Goal: Task Accomplishment & Management: Use online tool/utility

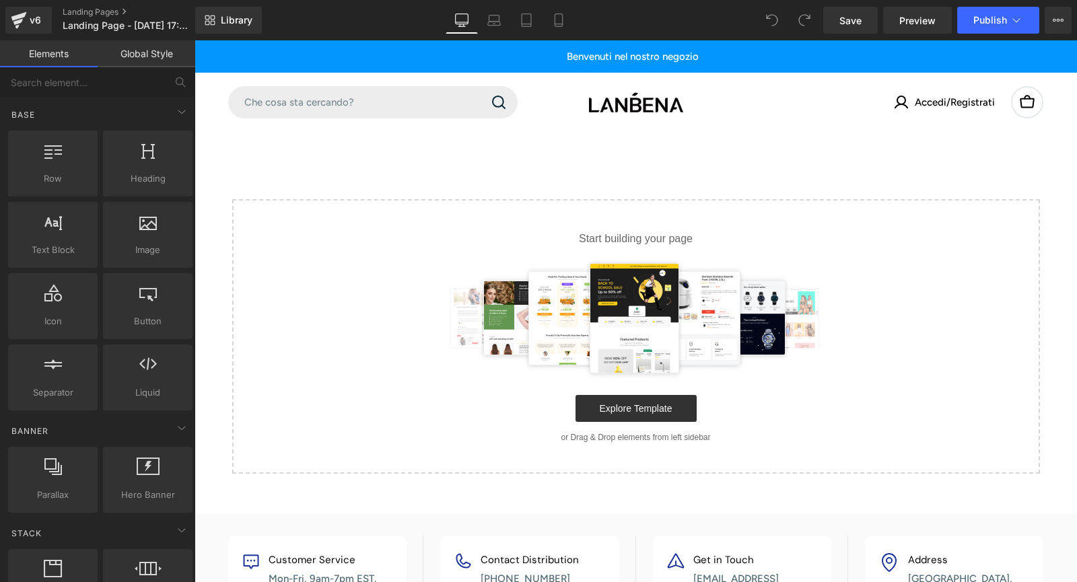
drag, startPoint x: 229, startPoint y: 507, endPoint x: 327, endPoint y: 124, distance: 395.1
click at [229, 507] on main "Select your layout" at bounding box center [635, 323] width 882 height 382
click at [233, 18] on span "Library" at bounding box center [237, 20] width 32 height 12
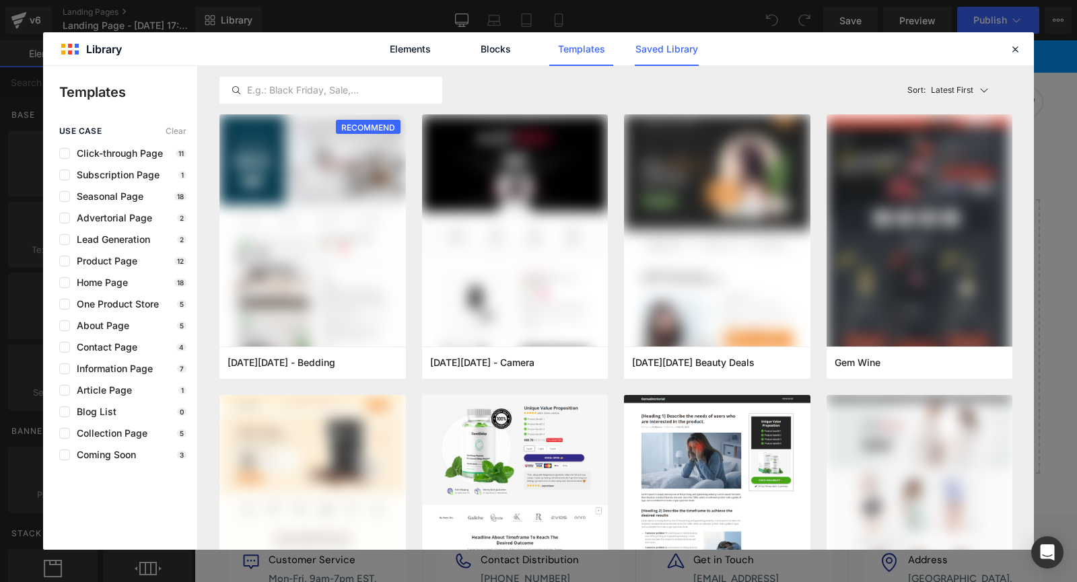
click at [669, 50] on link "Saved Library" at bounding box center [666, 49] width 64 height 34
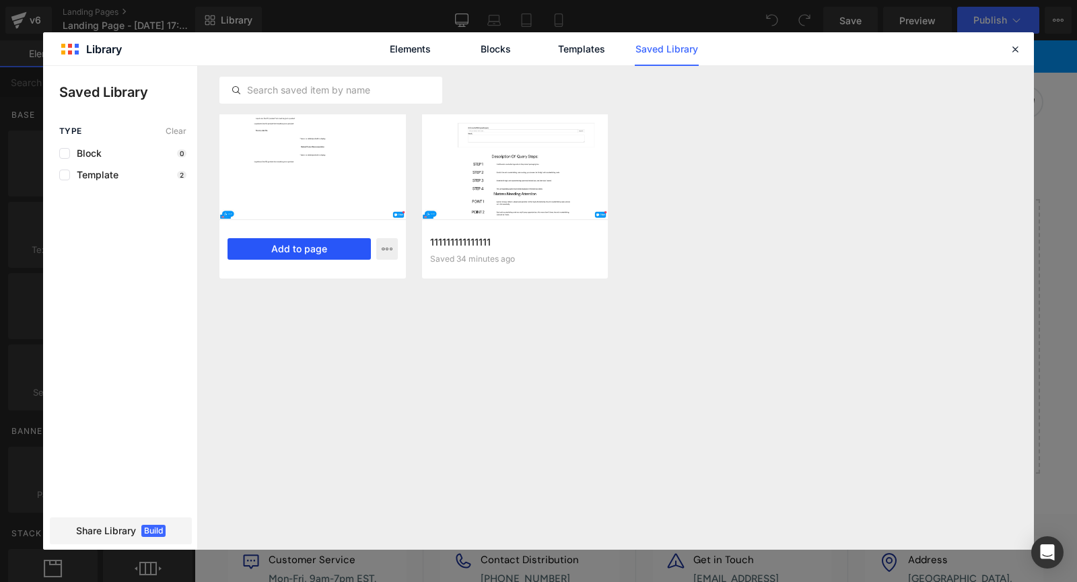
click at [291, 248] on button "Add to page" at bounding box center [298, 249] width 143 height 22
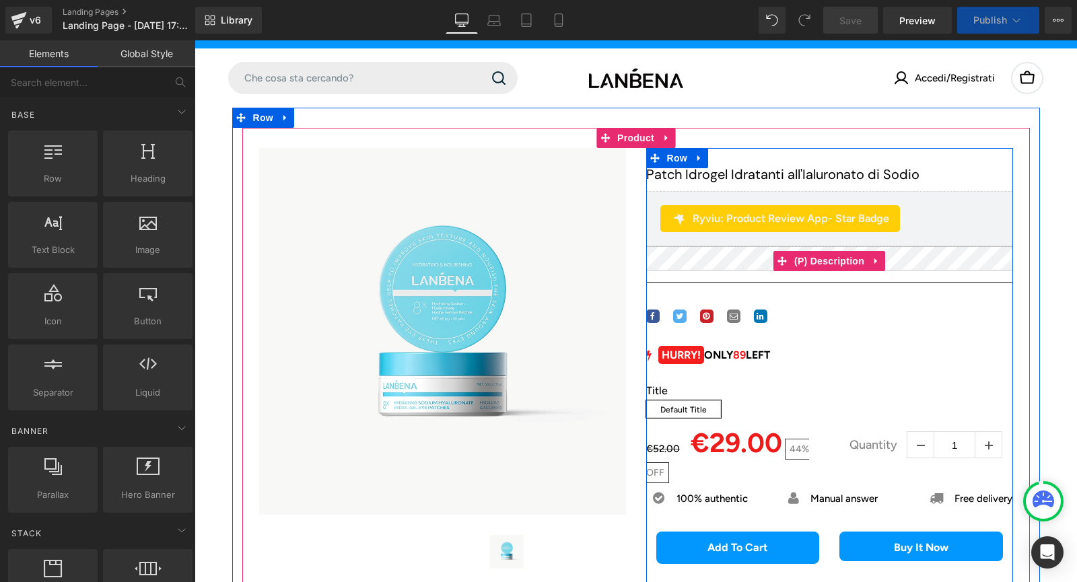
scroll to position [159, 0]
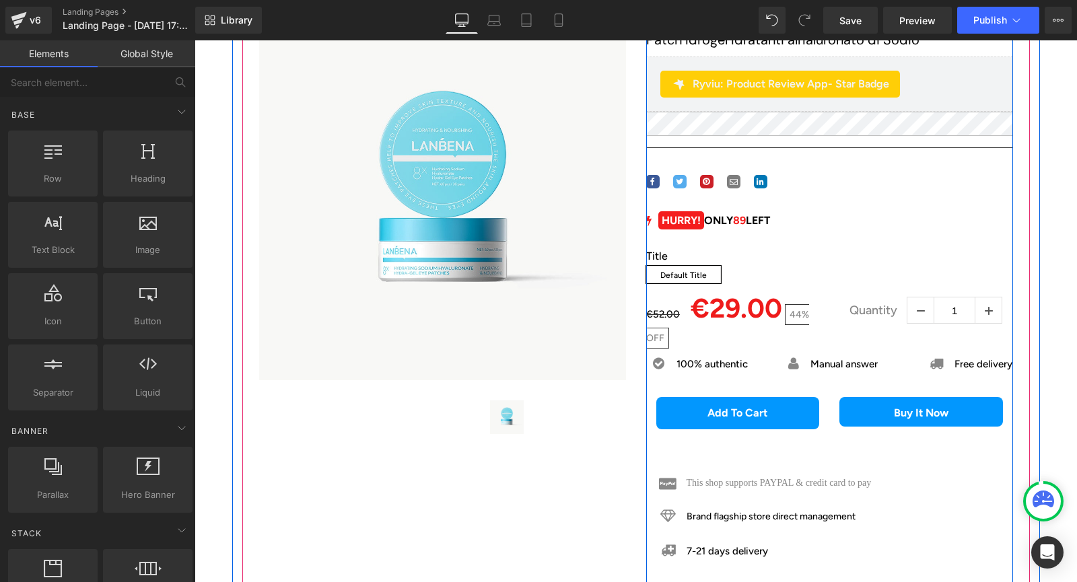
click at [756, 229] on div "HURRY! ONLY 89 LEFT" at bounding box center [829, 220] width 367 height 17
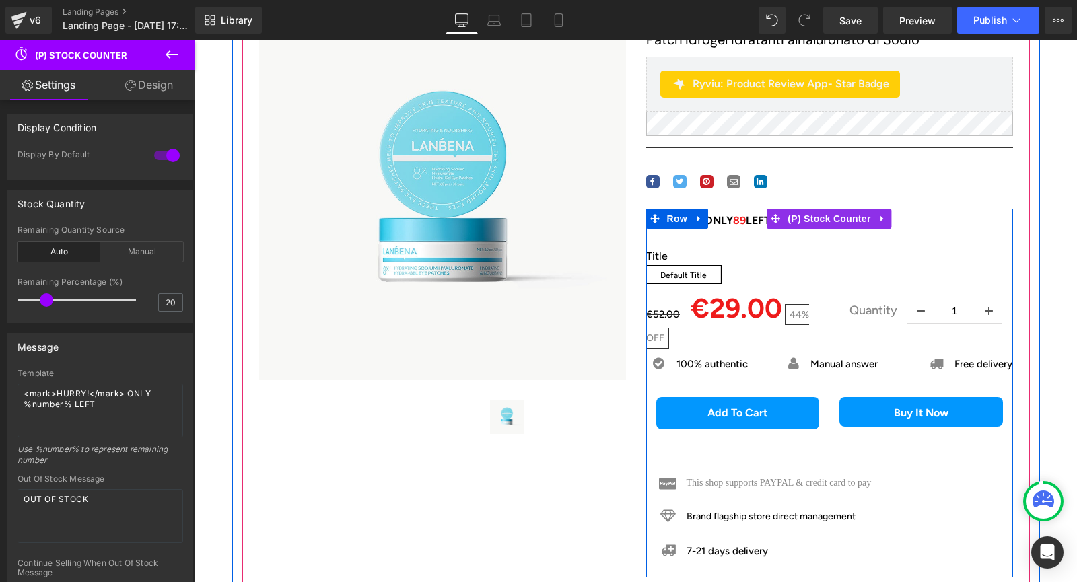
click at [727, 229] on div "HURRY! ONLY 89 LEFT" at bounding box center [829, 220] width 367 height 17
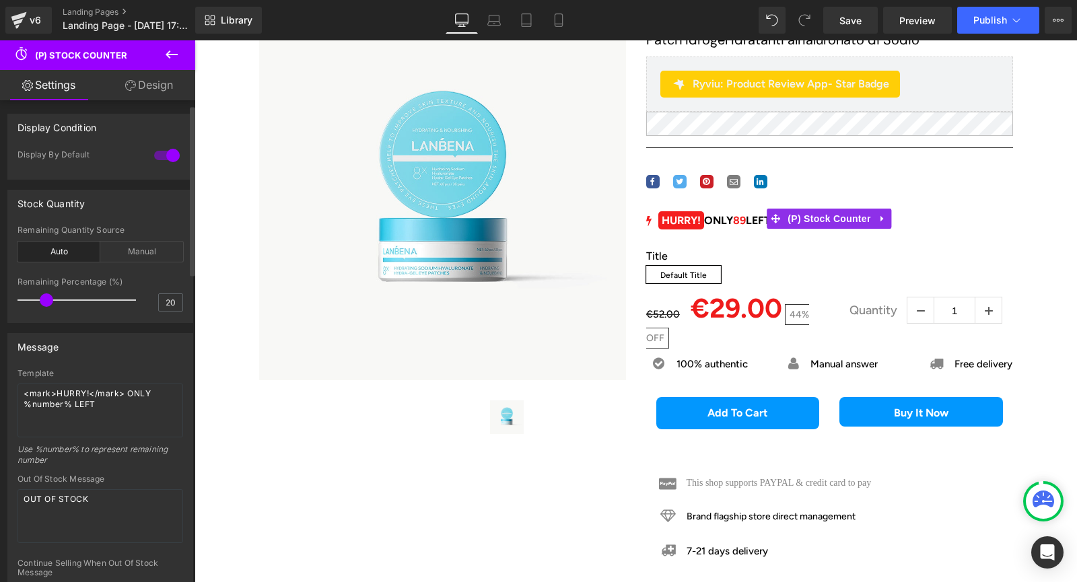
scroll to position [67, 0]
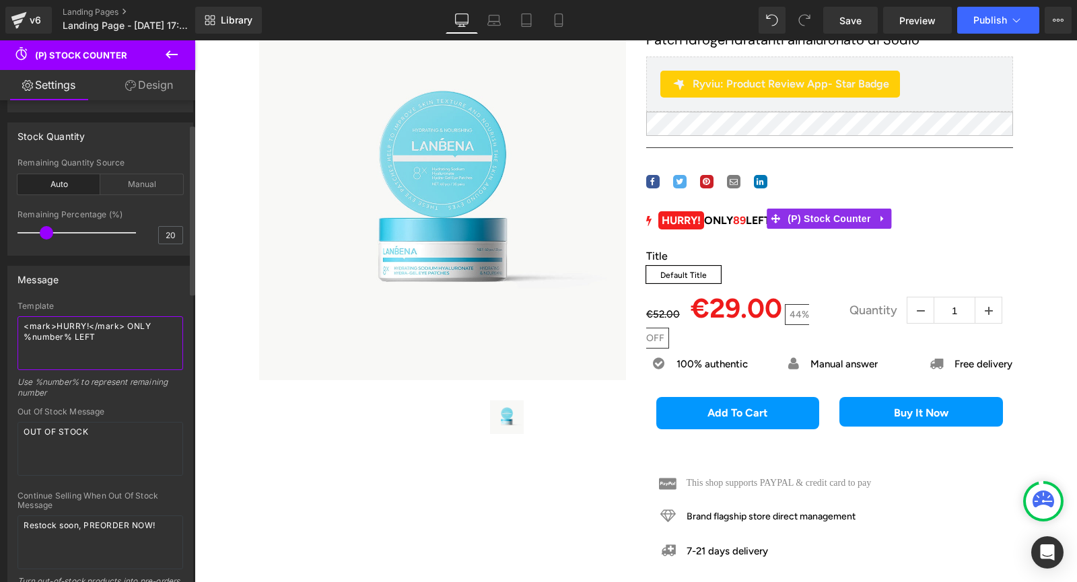
drag, startPoint x: 56, startPoint y: 327, endPoint x: 87, endPoint y: 326, distance: 31.7
click at [87, 326] on textarea "<mark>HURRY!</mark> ONLY %number% LEFT" at bounding box center [100, 343] width 166 height 54
paste textarea "Sfretta"
drag, startPoint x: 122, startPoint y: 324, endPoint x: 124, endPoint y: 336, distance: 12.3
click at [124, 336] on textarea "<mark>Sfretta!</mark> ONLY %number% LEFT" at bounding box center [100, 343] width 166 height 54
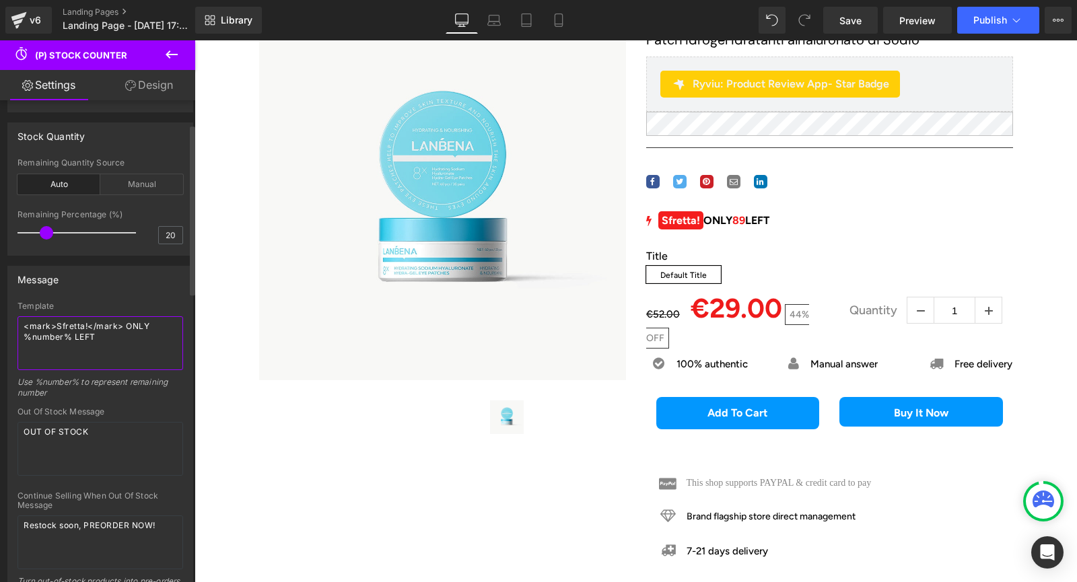
click at [137, 327] on textarea "<mark>Sfretta!</mark> ONLY %number% LEFT" at bounding box center [100, 343] width 166 height 54
drag, startPoint x: 126, startPoint y: 328, endPoint x: 145, endPoint y: 327, distance: 19.6
click at [145, 327] on textarea "<mark>Sfretta!</mark> ONLY %number% LEFT" at bounding box center [100, 343] width 166 height 54
paste textarea "SOLO"
drag, startPoint x: 73, startPoint y: 338, endPoint x: 94, endPoint y: 334, distance: 21.2
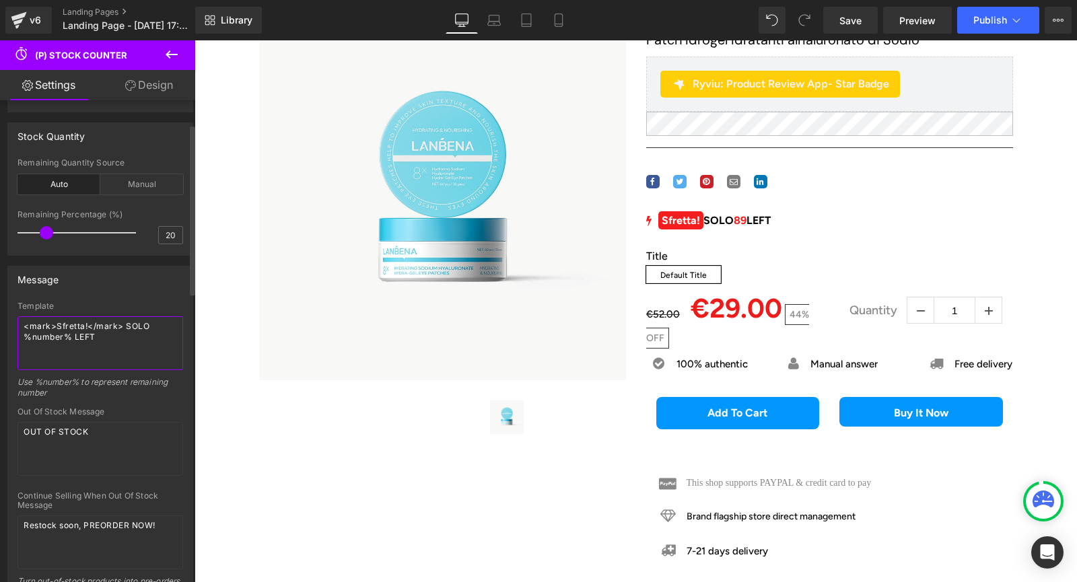
click at [94, 334] on textarea "<mark>Sfretta!</mark> SOLO %number% LEFT" at bounding box center [100, 343] width 166 height 54
click at [116, 334] on textarea "<mark>Sfretta!</mark> SOLO %number% LEFT" at bounding box center [100, 343] width 166 height 54
drag, startPoint x: 123, startPoint y: 327, endPoint x: 146, endPoint y: 326, distance: 22.9
click at [146, 326] on textarea "<mark>Sfretta!</mark> SOLO %number% LEFT" at bounding box center [100, 343] width 166 height 54
paste textarea "Ne rimangono"
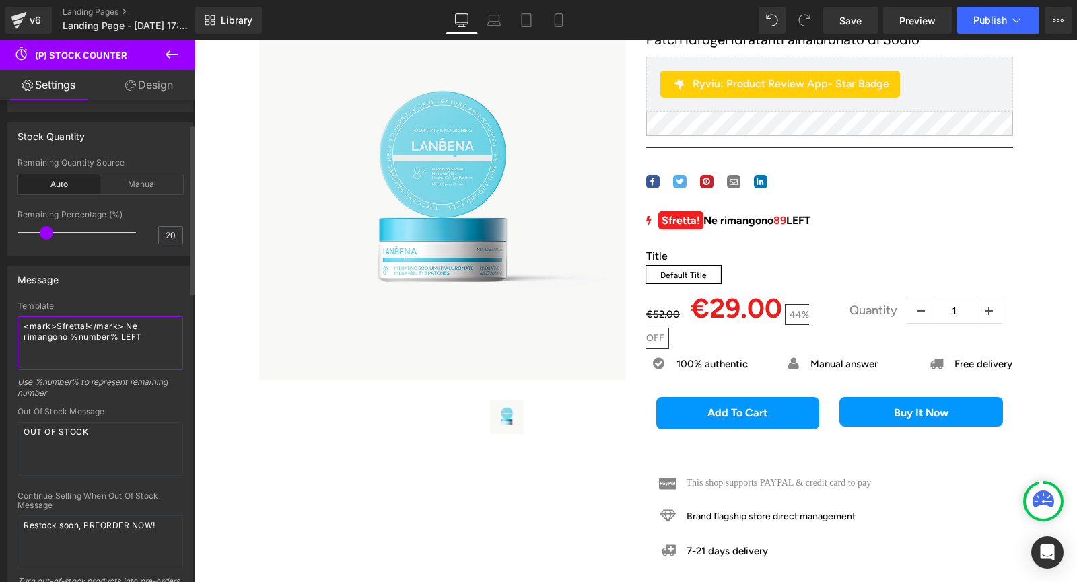
drag, startPoint x: 120, startPoint y: 336, endPoint x: 139, endPoint y: 336, distance: 18.8
click at [139, 336] on textarea "<mark>Sfretta!</mark> Ne rimangono %number% LEFT" at bounding box center [100, 343] width 166 height 54
click at [71, 336] on textarea "<mark>Sfretta!</mark> Ne rimangono %number% LEFT" at bounding box center [100, 343] width 166 height 54
paste textarea "solo"
drag, startPoint x: 139, startPoint y: 339, endPoint x: 166, endPoint y: 338, distance: 26.3
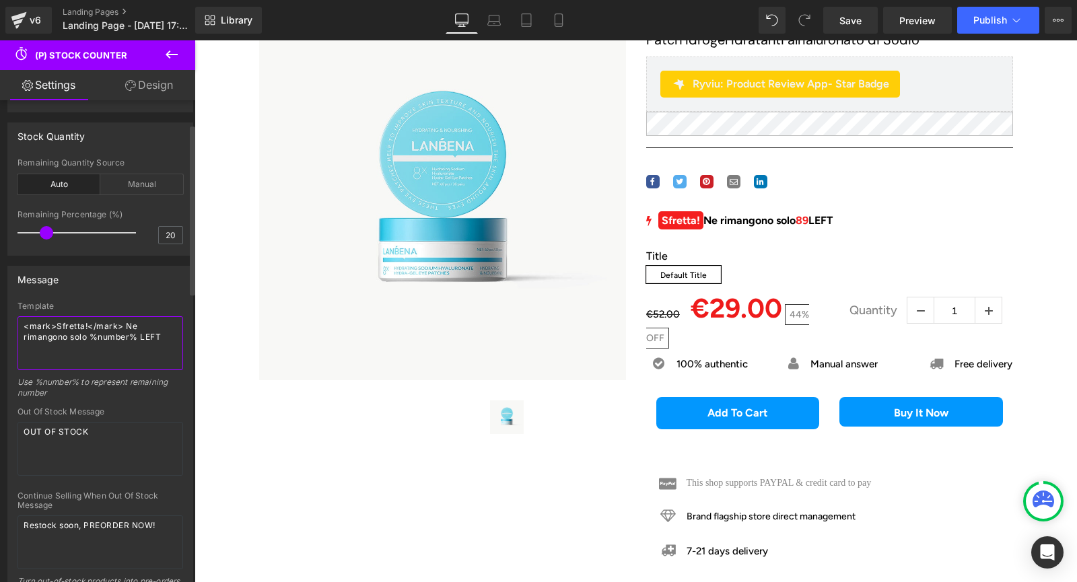
click at [166, 338] on textarea "<mark>Sfretta!</mark> Ne rimangono solo %number% LEFT" at bounding box center [100, 343] width 166 height 54
click at [152, 338] on textarea "<mark>Sfretta!</mark> Ne rimangono solo %number%" at bounding box center [100, 343] width 166 height 54
type textarea "<mark>Sfretta!</mark> Ne rimangono solo %number%!!!"
click at [92, 434] on textarea "OUT OF STOCK" at bounding box center [100, 449] width 166 height 54
drag, startPoint x: 107, startPoint y: 437, endPoint x: 21, endPoint y: 430, distance: 86.4
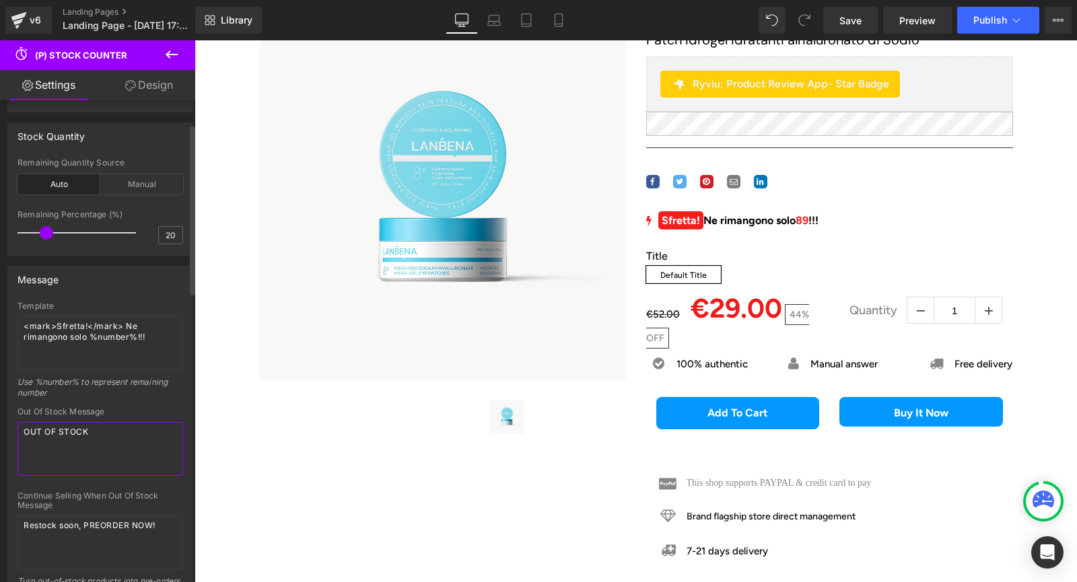
click at [21, 430] on textarea "OUT OF STOCK" at bounding box center [100, 449] width 166 height 54
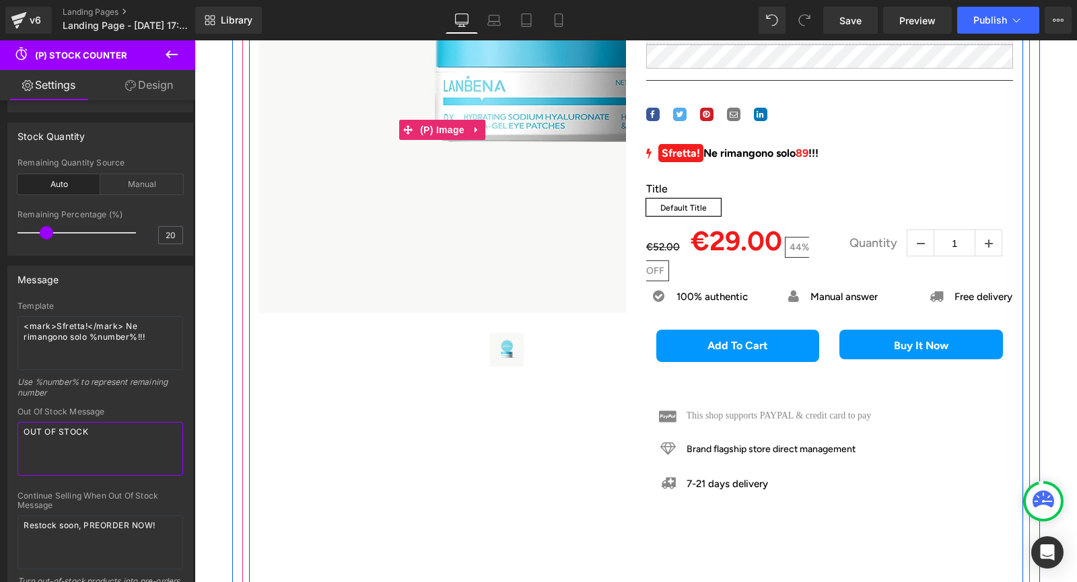
scroll to position [293, 0]
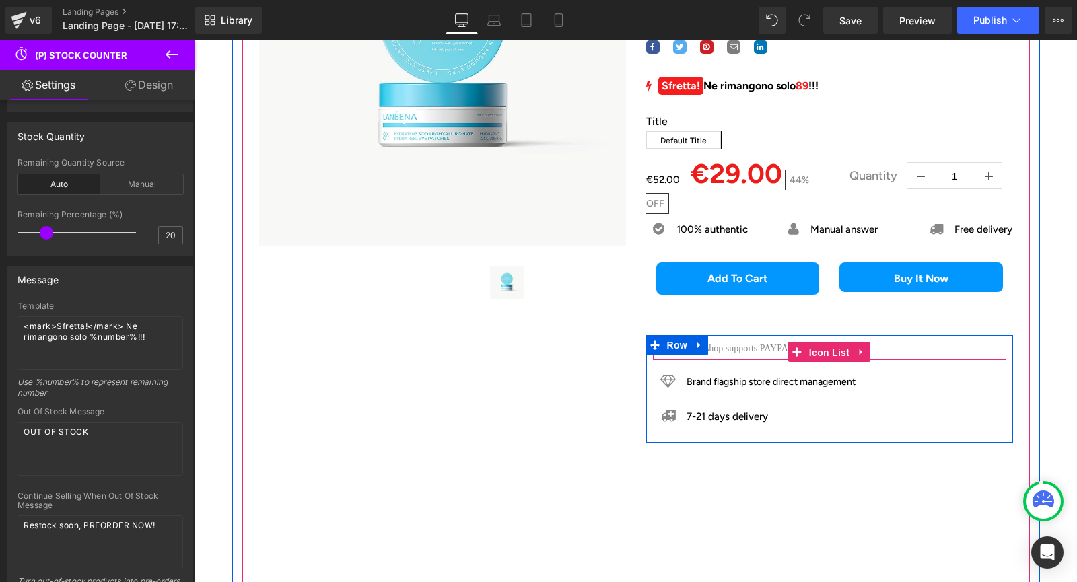
click at [839, 357] on span "Icon List" at bounding box center [828, 352] width 47 height 20
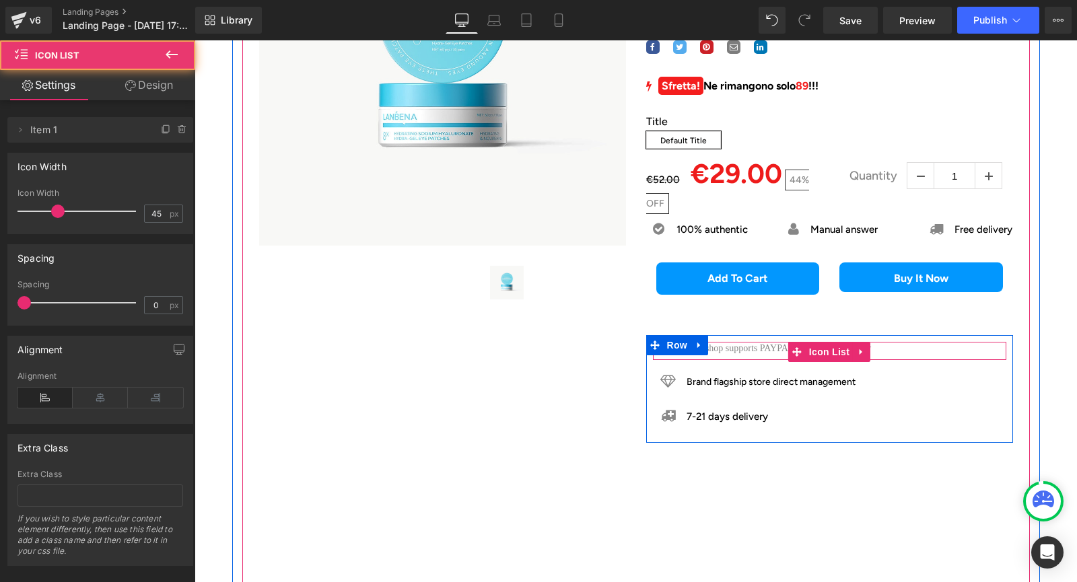
click at [902, 345] on div at bounding box center [829, 343] width 353 height 3
click at [901, 351] on div "Icon This shop supports PAYPAL & credit card to pay Text Block" at bounding box center [829, 351] width 353 height 18
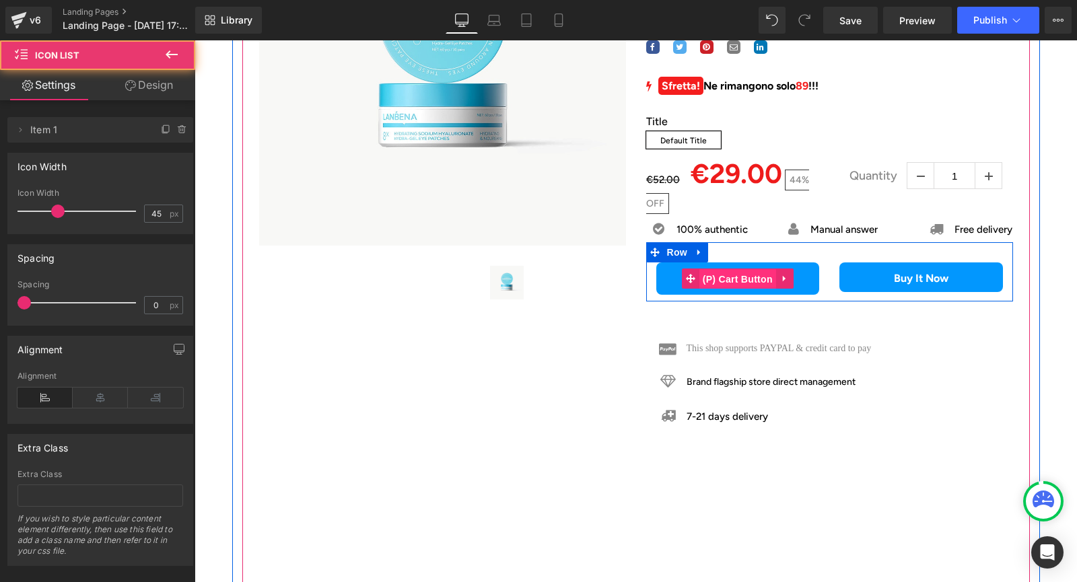
click at [759, 281] on span "(P) Cart Button" at bounding box center [737, 279] width 77 height 20
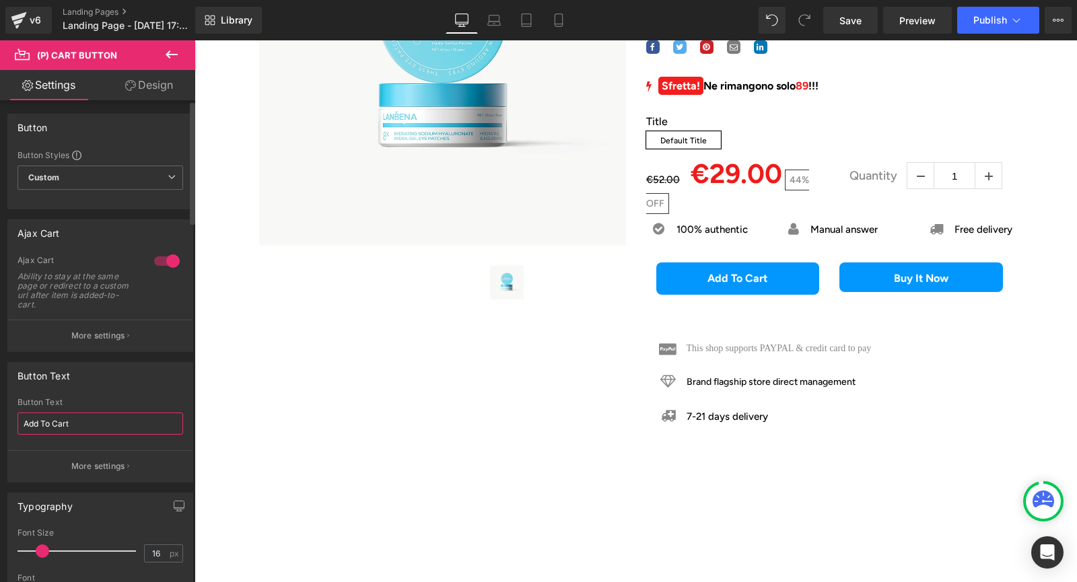
drag, startPoint x: 59, startPoint y: 419, endPoint x: 1, endPoint y: 421, distance: 57.2
click at [1, 421] on div "Button Text Add To Cart Button Text Add To Cart More settings" at bounding box center [100, 417] width 201 height 131
paste input "ggiungi [PERSON_NAME]"
type input "Aggiungi al carrello"
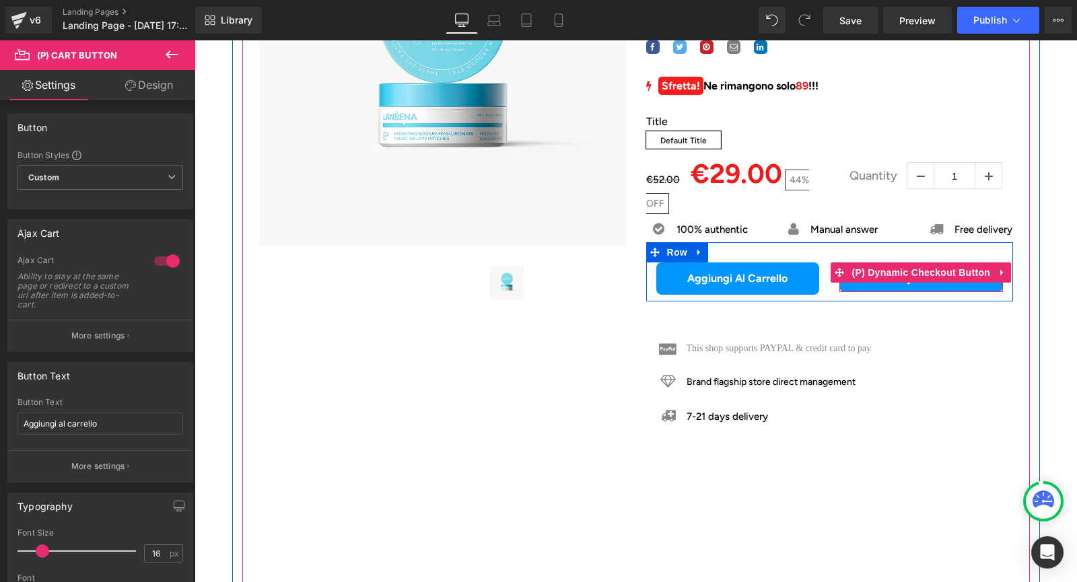
click at [944, 279] on span "(P) Dynamic Checkout Button" at bounding box center [920, 272] width 145 height 20
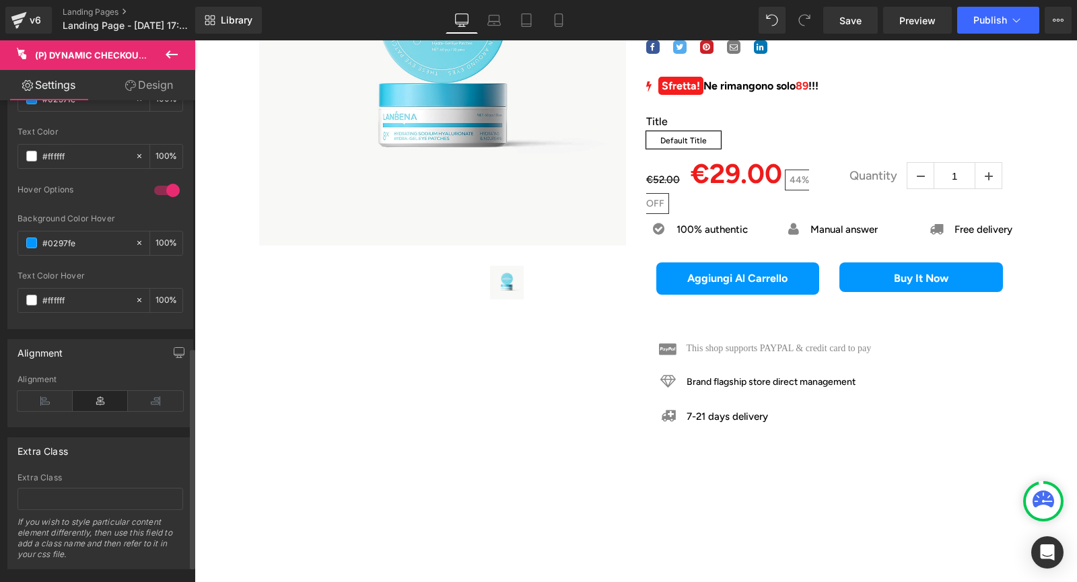
scroll to position [573, 0]
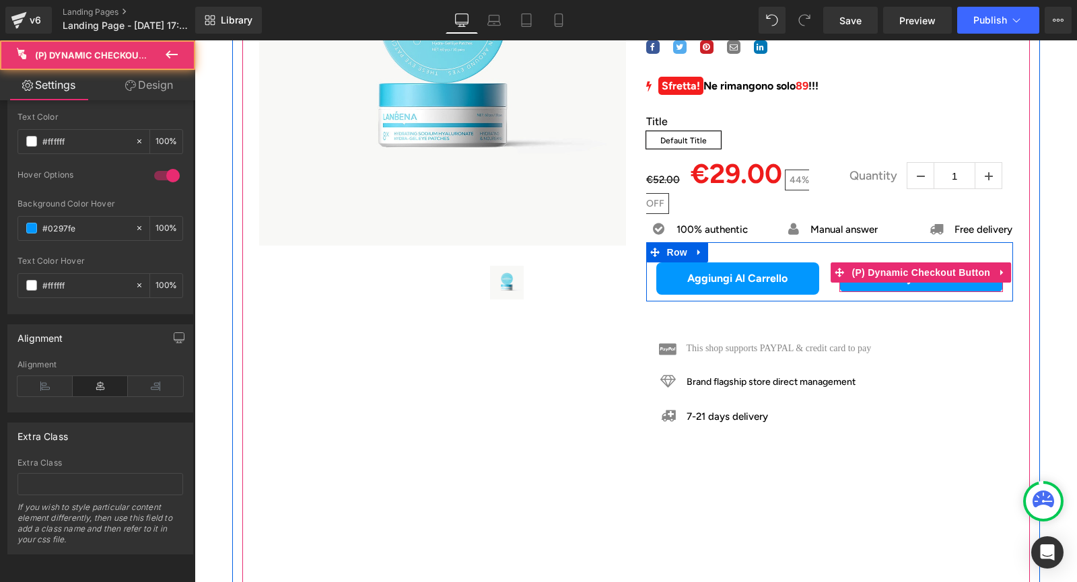
click at [902, 287] on button "Buy it now" at bounding box center [921, 277] width 164 height 30
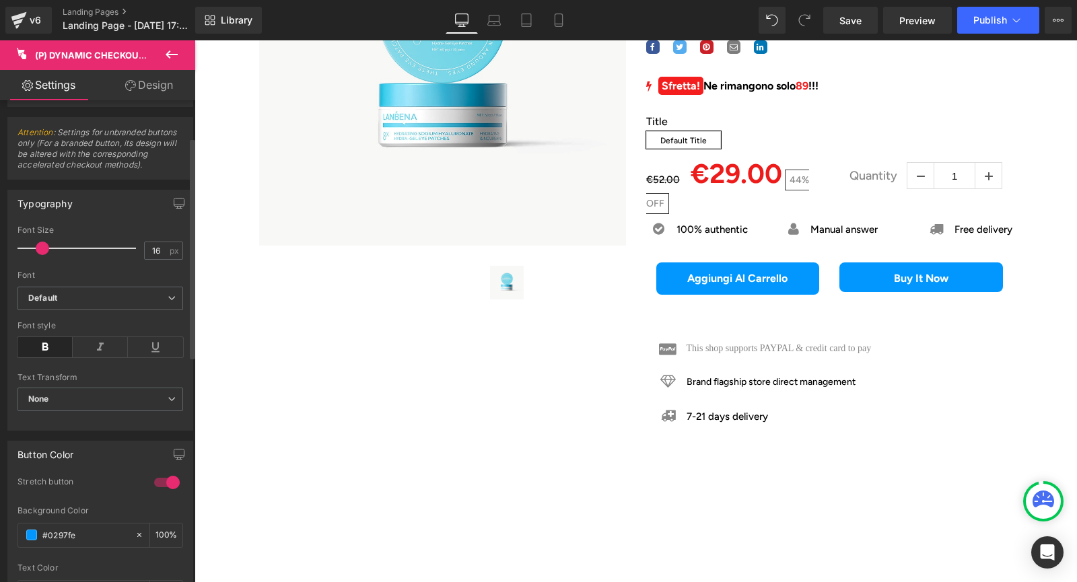
scroll to position [0, 0]
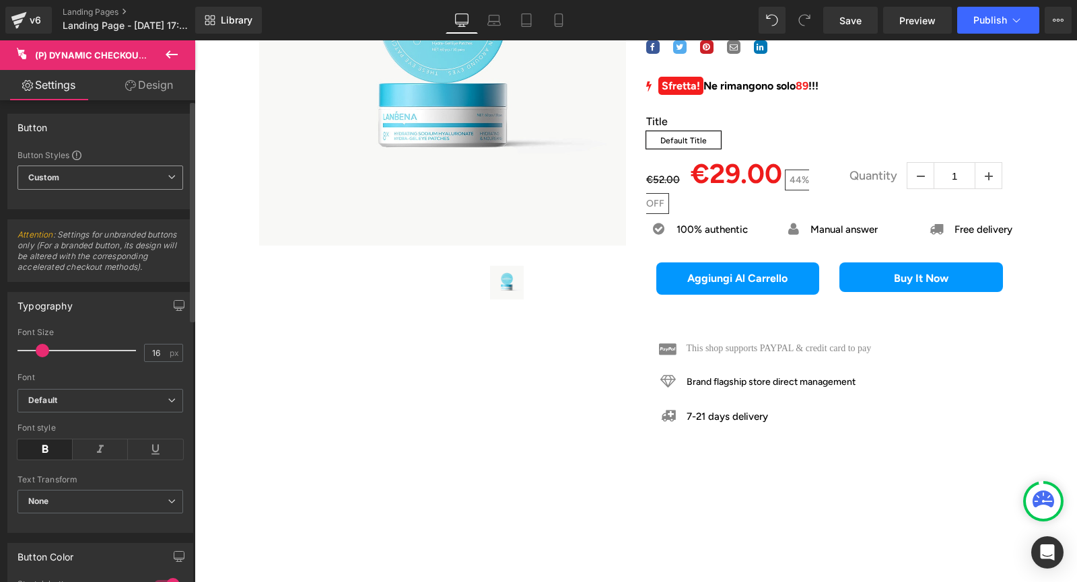
click at [102, 183] on span "Custom Setup Global Style" at bounding box center [100, 178] width 166 height 24
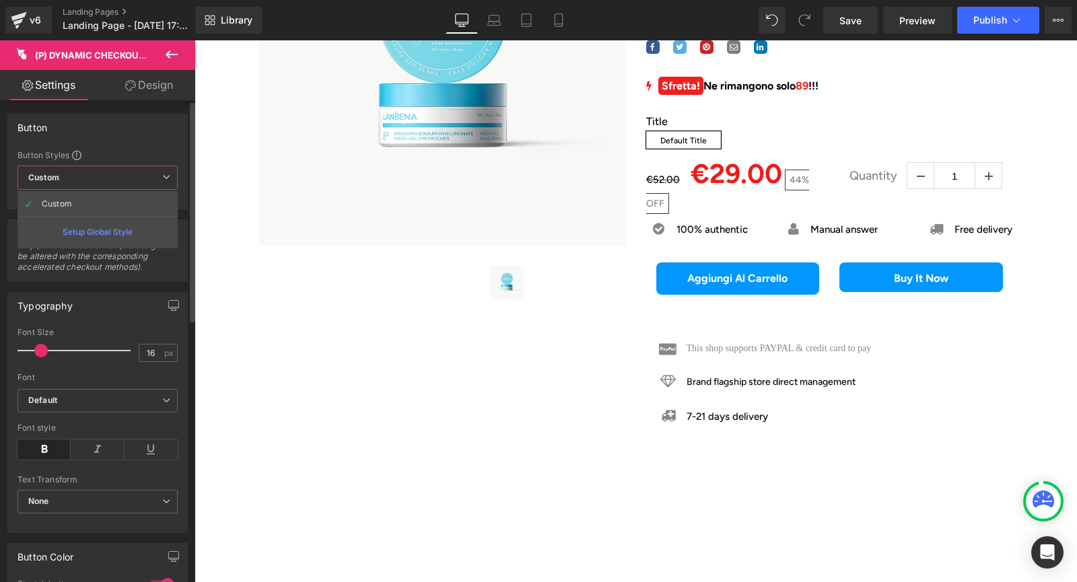
click at [104, 182] on span "Custom Setup Global Style" at bounding box center [97, 178] width 160 height 24
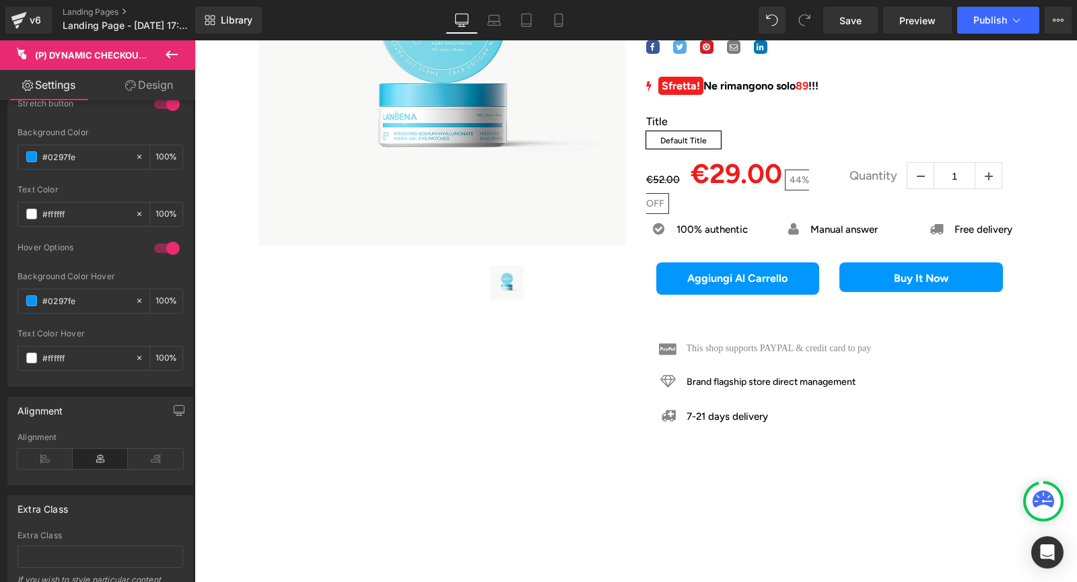
scroll to position [439, 0]
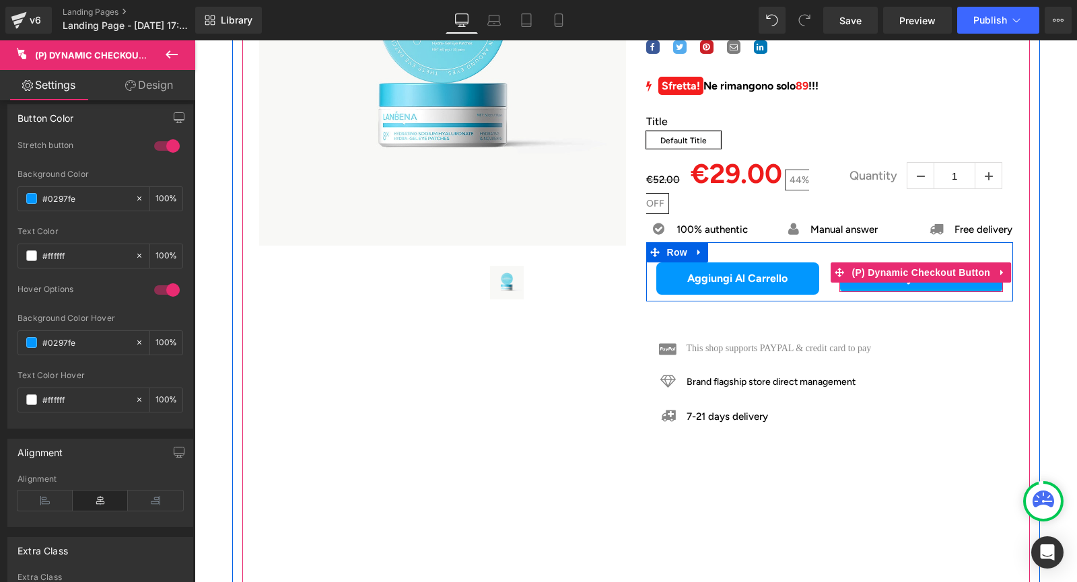
click at [901, 292] on div at bounding box center [921, 290] width 164 height 3
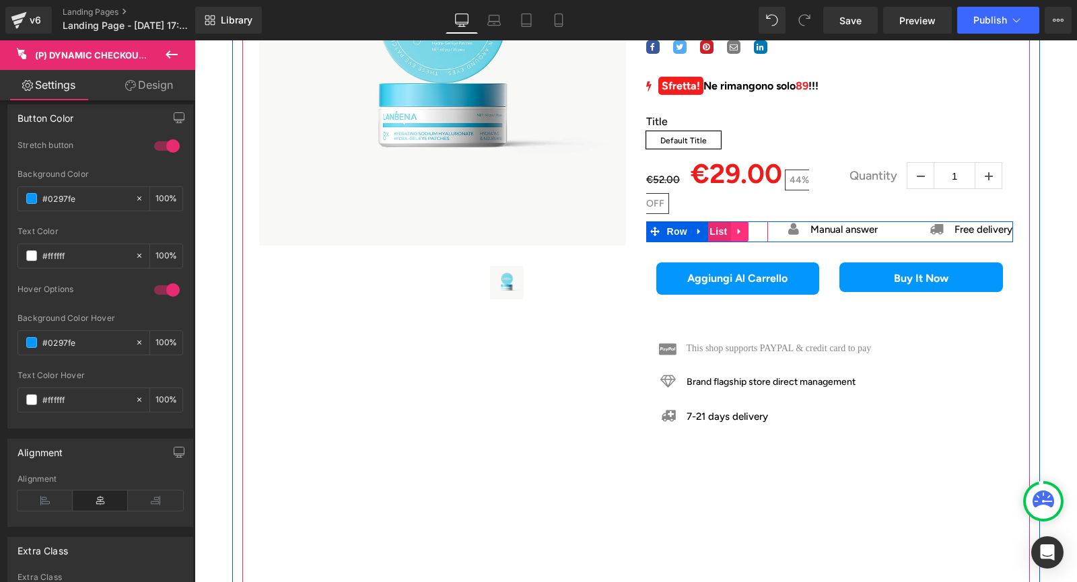
click at [730, 233] on link at bounding box center [738, 231] width 17 height 20
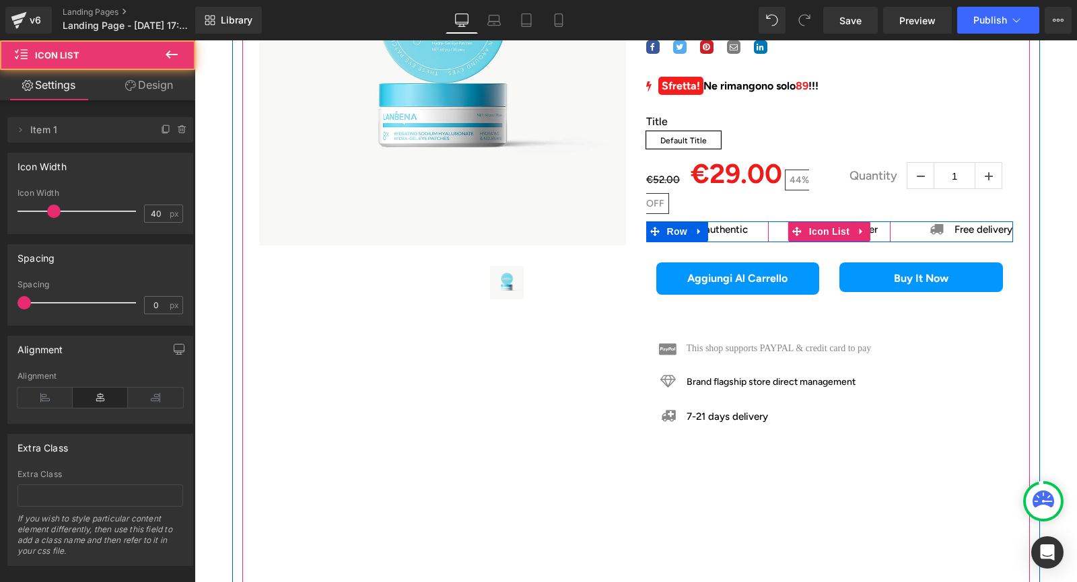
click at [878, 237] on div "Icon Manual answer Text Block" at bounding box center [829, 231] width 122 height 21
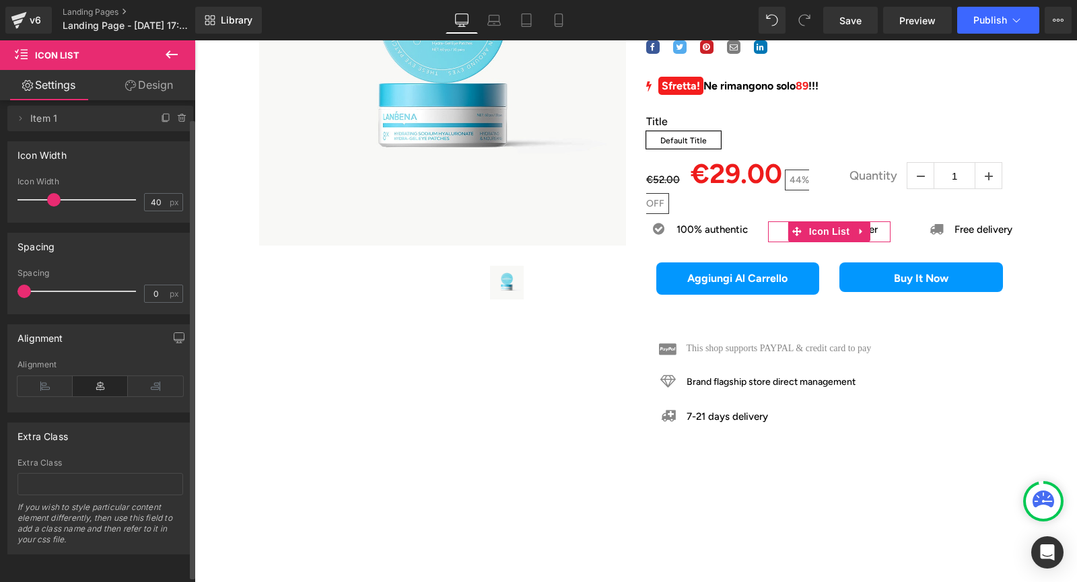
scroll to position [0, 0]
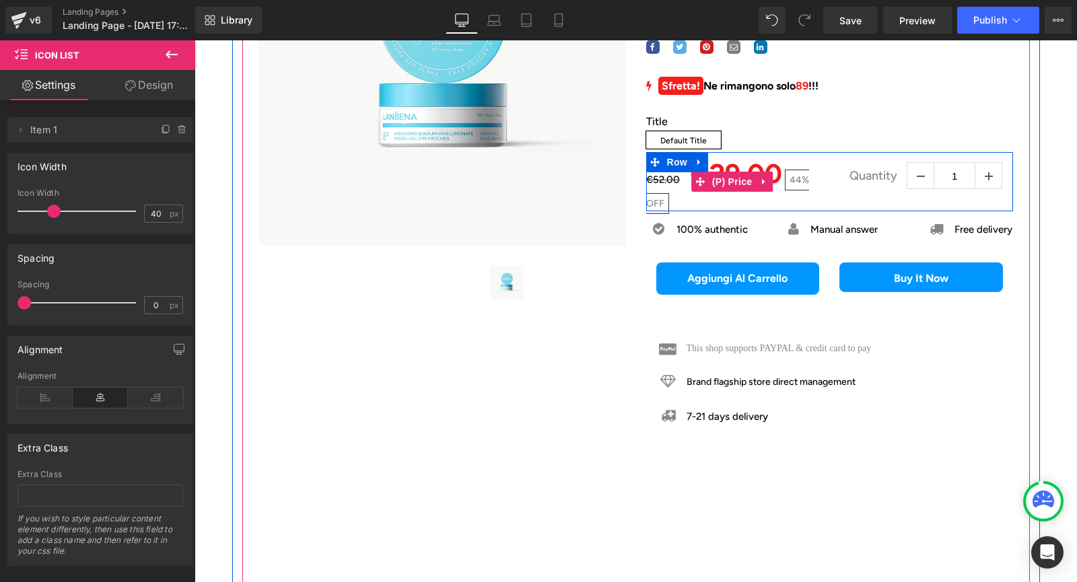
click at [798, 195] on span "44% OFF" at bounding box center [727, 192] width 163 height 44
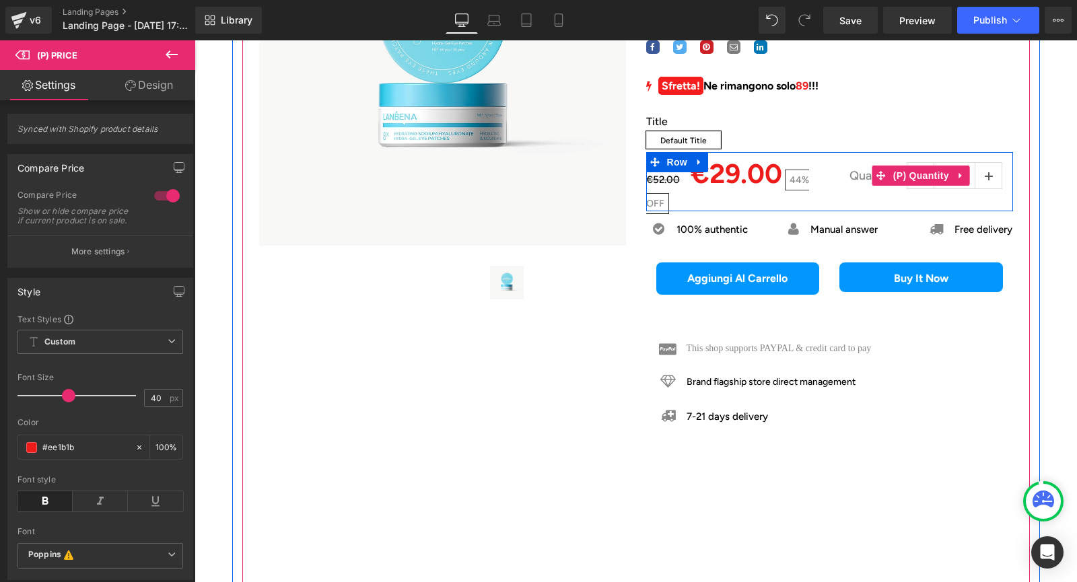
click at [852, 182] on label "Quantity" at bounding box center [872, 176] width 67 height 12
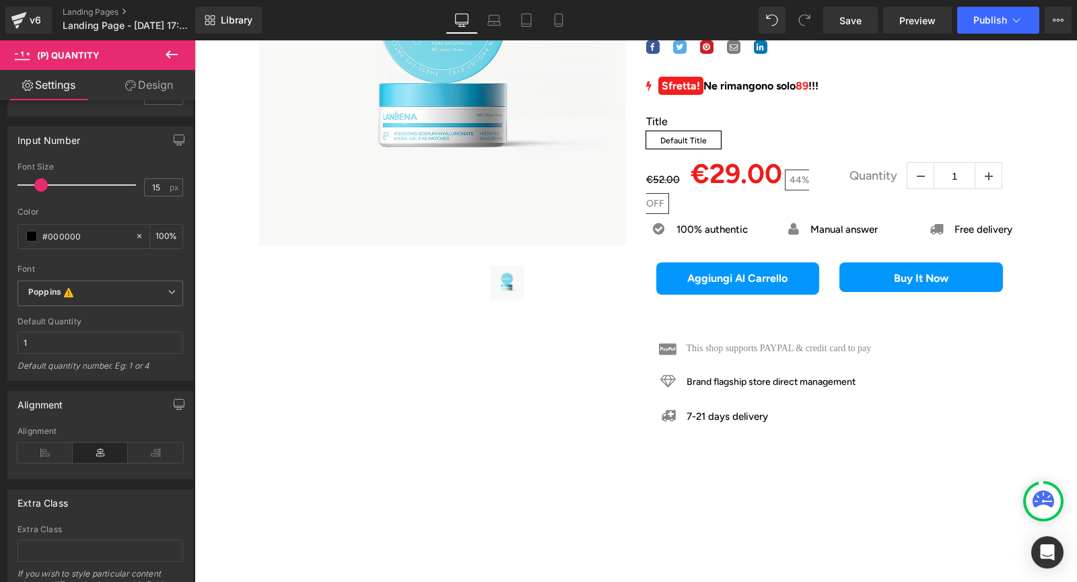
scroll to position [509, 0]
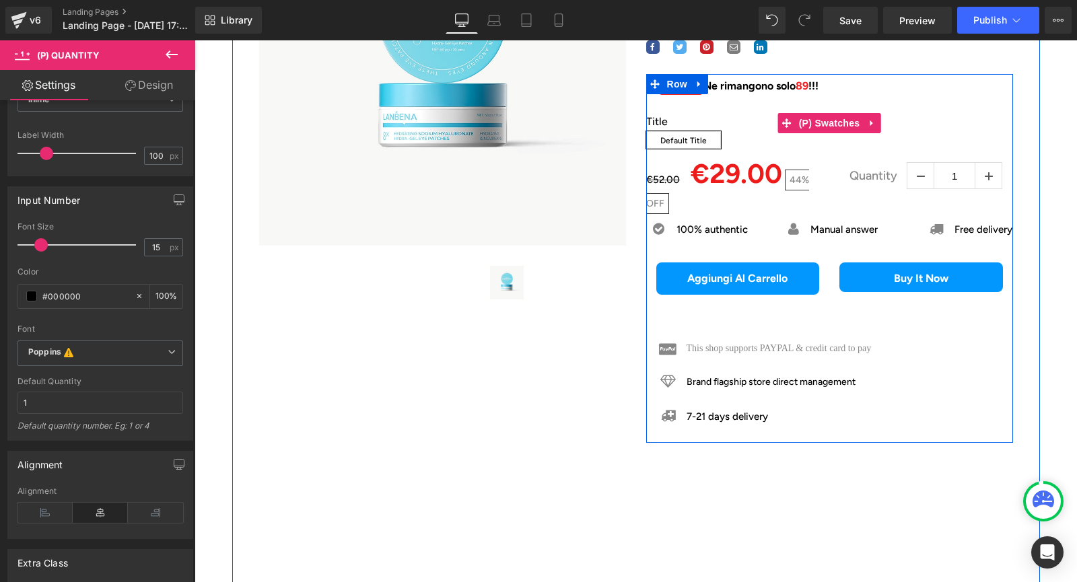
click at [920, 124] on div "Title Default Title" at bounding box center [829, 123] width 367 height 57
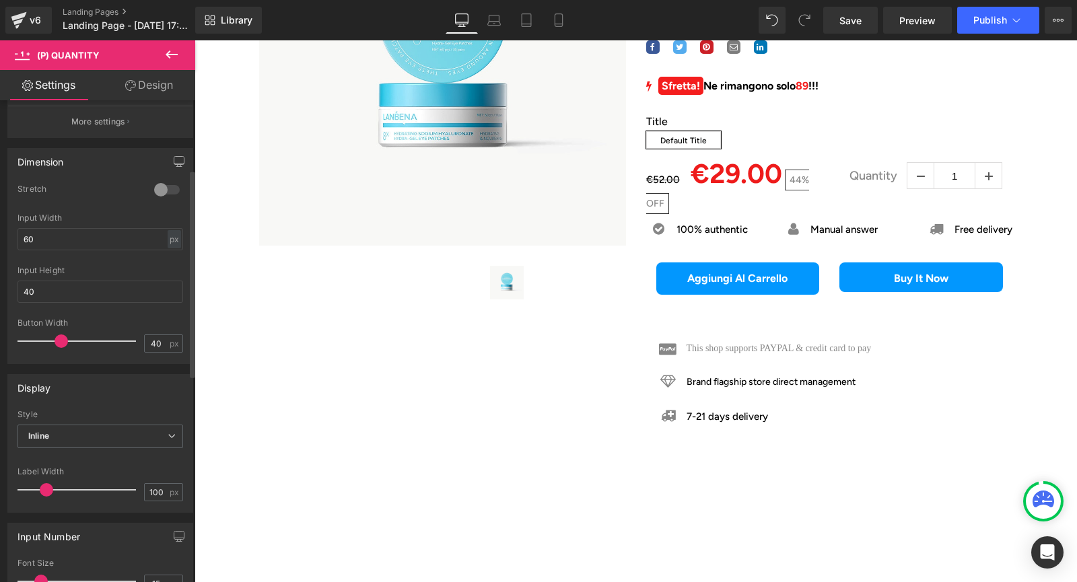
scroll to position [0, 0]
